Goal: Communication & Community: Answer question/provide support

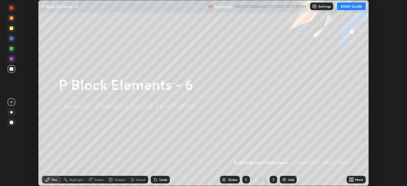
scroll to position [186, 407]
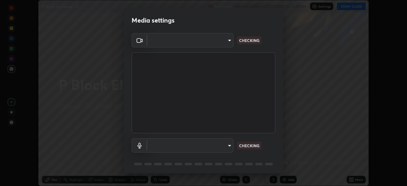
type input "5b0ce39d11be3a435715daab6ad7fa25508616855f5d18a60cdf0faa8df0ce2b"
type input "a79e2c37a3e820974fa073ddb46aa6e630d5ecfd19982edee8f34e1274aecea6"
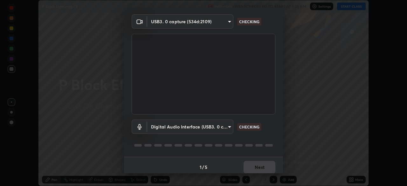
scroll to position [18, 0]
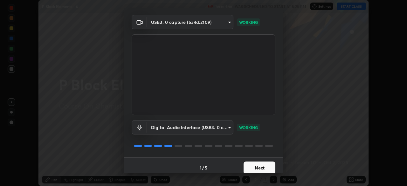
click at [257, 165] on button "Next" at bounding box center [259, 167] width 32 height 13
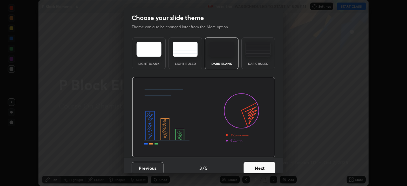
click at [254, 167] on button "Next" at bounding box center [259, 168] width 32 height 13
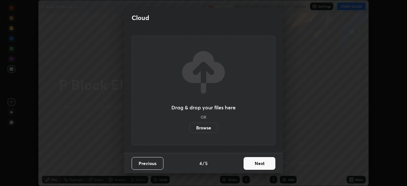
click at [253, 165] on button "Next" at bounding box center [259, 163] width 32 height 13
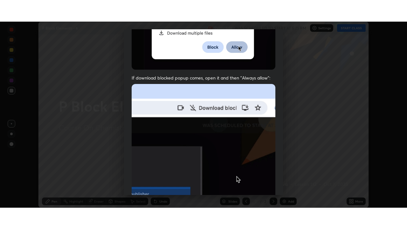
scroll to position [152, 0]
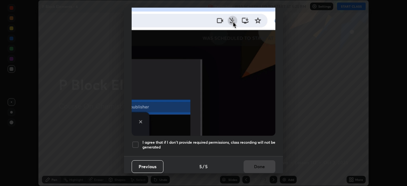
click at [132, 142] on div at bounding box center [136, 145] width 8 height 8
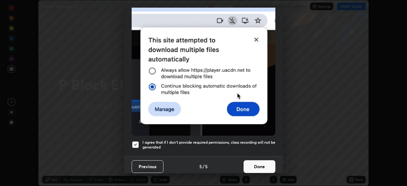
click at [253, 160] on button "Done" at bounding box center [259, 166] width 32 height 13
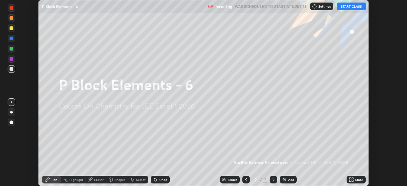
click at [344, 8] on button "START CLASS" at bounding box center [351, 7] width 29 height 8
click at [351, 179] on icon at bounding box center [350, 179] width 2 height 2
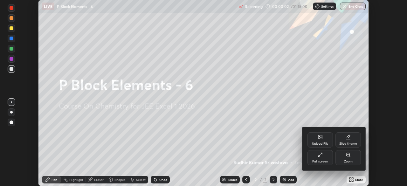
click at [319, 158] on div "Full screen" at bounding box center [319, 157] width 25 height 15
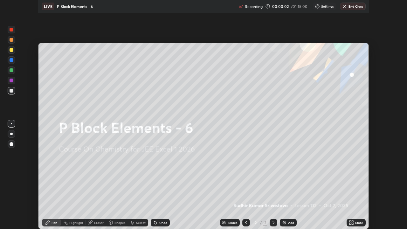
scroll to position [229, 407]
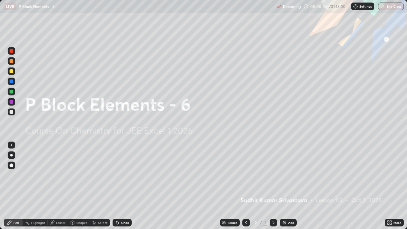
click at [285, 186] on img at bounding box center [283, 222] width 5 height 5
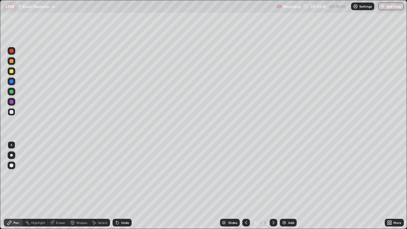
click at [59, 186] on div "Eraser" at bounding box center [61, 222] width 10 height 3
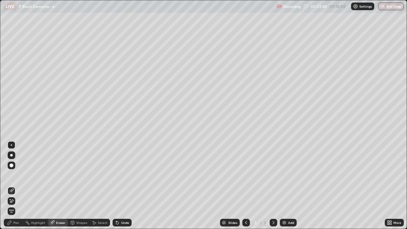
click at [17, 186] on div "Pen" at bounding box center [16, 222] width 6 height 3
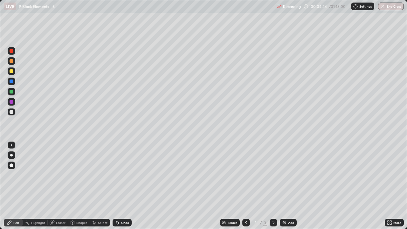
click at [290, 186] on div "Add" at bounding box center [291, 222] width 6 height 3
click at [62, 186] on div "Eraser" at bounding box center [61, 222] width 10 height 3
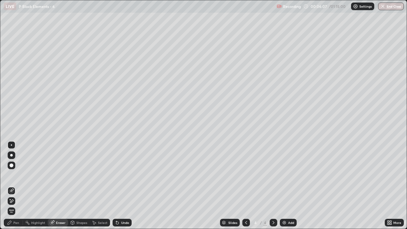
click at [17, 186] on div "Pen" at bounding box center [16, 222] width 6 height 3
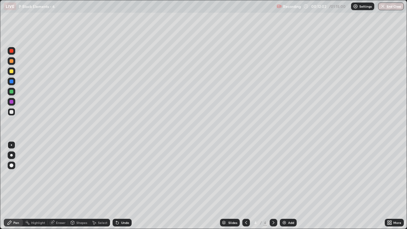
click at [290, 186] on div "Add" at bounding box center [291, 222] width 6 height 3
click at [243, 186] on icon at bounding box center [245, 222] width 5 height 5
click at [289, 186] on div "Add" at bounding box center [288, 223] width 17 height 8
click at [59, 186] on div "Eraser" at bounding box center [61, 222] width 10 height 3
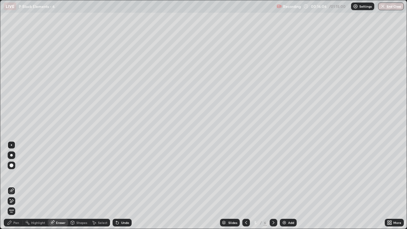
click at [16, 186] on div "Pen" at bounding box center [16, 222] width 6 height 3
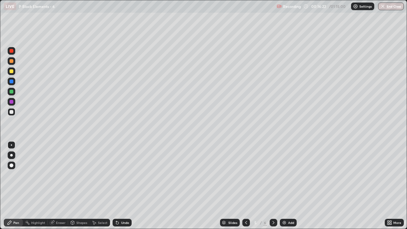
click at [60, 186] on div "Eraser" at bounding box center [61, 222] width 10 height 3
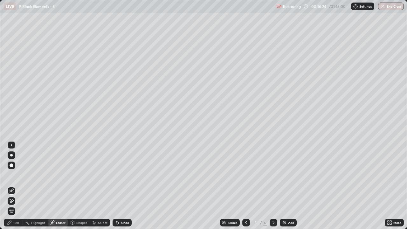
click at [16, 186] on div "Pen" at bounding box center [16, 222] width 6 height 3
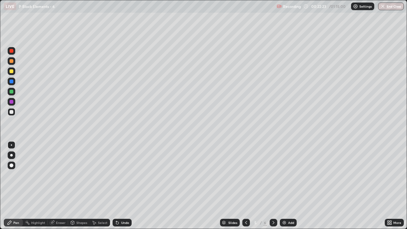
click at [290, 186] on div "Add" at bounding box center [288, 223] width 17 height 8
click at [285, 186] on img at bounding box center [283, 222] width 5 height 5
click at [291, 186] on div "Add" at bounding box center [291, 222] width 6 height 3
click at [61, 186] on div "Eraser" at bounding box center [61, 222] width 10 height 3
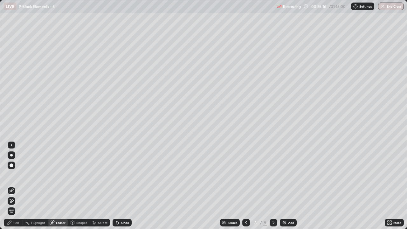
click at [15, 186] on div "Pen" at bounding box center [16, 222] width 6 height 3
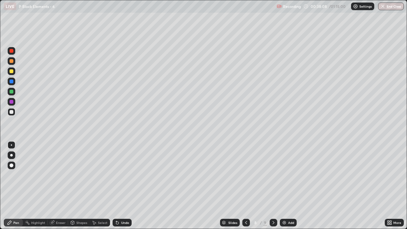
click at [286, 186] on img at bounding box center [283, 222] width 5 height 5
click at [286, 186] on div "Add" at bounding box center [288, 223] width 17 height 8
click at [59, 186] on div "Eraser" at bounding box center [61, 222] width 10 height 3
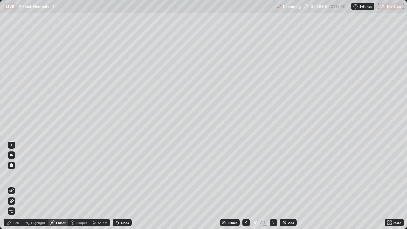
click at [17, 186] on div "Pen" at bounding box center [16, 222] width 6 height 3
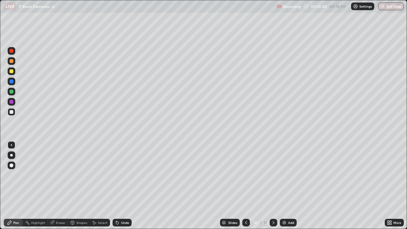
click at [291, 186] on div "Add" at bounding box center [288, 223] width 17 height 8
click at [246, 186] on div at bounding box center [246, 222] width 8 height 13
click at [270, 186] on div at bounding box center [273, 223] width 8 height 8
click at [245, 186] on icon at bounding box center [245, 222] width 5 height 5
click at [273, 186] on div at bounding box center [273, 223] width 8 height 8
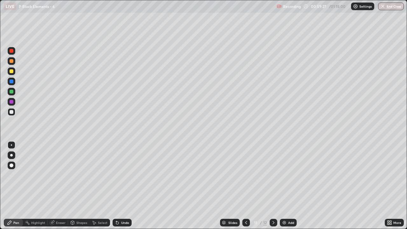
click at [287, 186] on div "Add" at bounding box center [288, 223] width 17 height 8
click at [245, 186] on icon at bounding box center [245, 222] width 5 height 5
click at [273, 186] on icon at bounding box center [273, 222] width 5 height 5
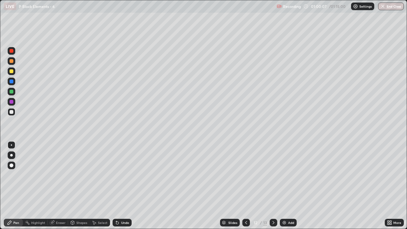
click at [58, 186] on div "Eraser" at bounding box center [61, 222] width 10 height 3
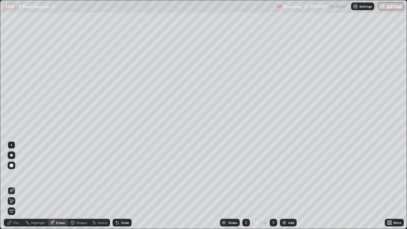
click at [18, 186] on div "Pen" at bounding box center [13, 223] width 19 height 8
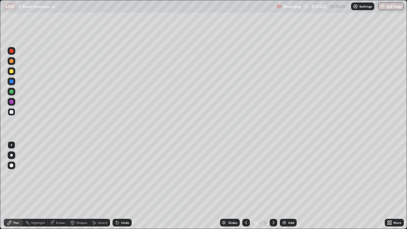
click at [273, 186] on icon at bounding box center [273, 222] width 5 height 5
click at [285, 186] on img at bounding box center [283, 222] width 5 height 5
click at [288, 186] on div "Add" at bounding box center [288, 223] width 17 height 8
click at [62, 186] on div "Eraser" at bounding box center [61, 222] width 10 height 3
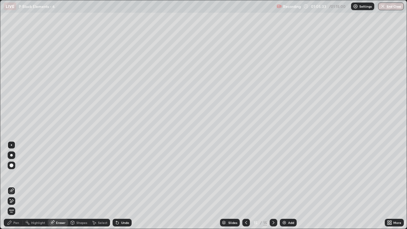
click at [16, 186] on div "Pen" at bounding box center [16, 222] width 6 height 3
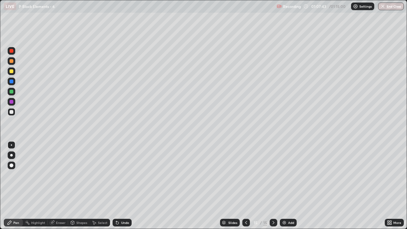
click at [56, 186] on div "Eraser" at bounding box center [61, 222] width 10 height 3
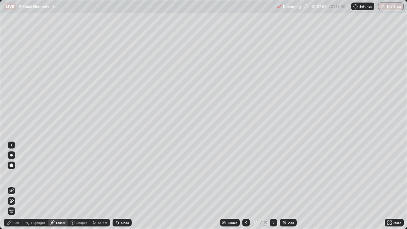
click at [15, 186] on div "Pen" at bounding box center [16, 222] width 6 height 3
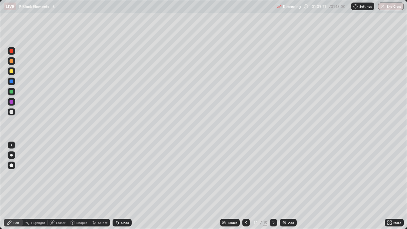
click at [290, 186] on div "Add" at bounding box center [291, 222] width 6 height 3
click at [388, 7] on button "End Class" at bounding box center [390, 7] width 25 height 8
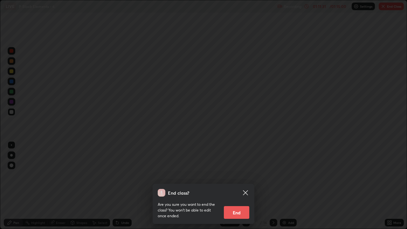
click at [229, 186] on button "End" at bounding box center [236, 212] width 25 height 13
